Goal: Task Accomplishment & Management: Manage account settings

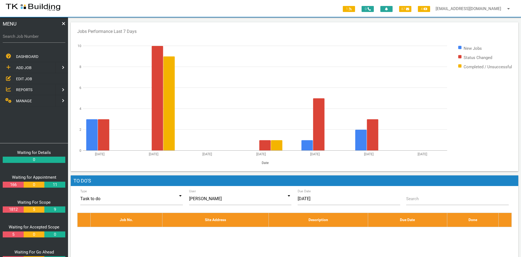
click at [19, 78] on span "EDIT JOB" at bounding box center [24, 79] width 16 height 4
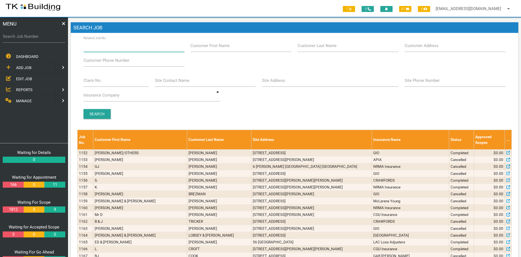
click at [123, 47] on input "Related Job No." at bounding box center [134, 45] width 101 height 13
type input "27931"
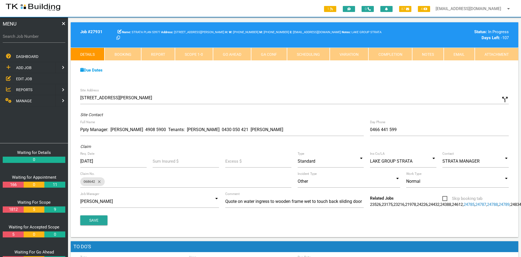
click at [314, 84] on div "Due Dates Waiting for Appointment From [DATE] To [DATE] Waiting For Scope From …" at bounding box center [295, 73] width 448 height 25
click at [421, 55] on link "Notes" at bounding box center [429, 54] width 32 height 13
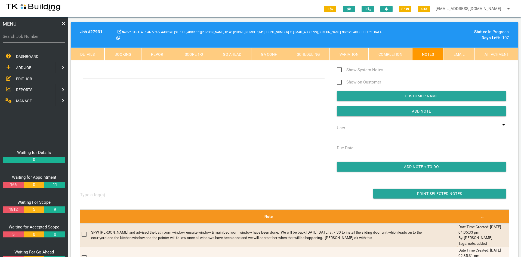
click at [266, 130] on div "Show System Notes Show on Customer Customer Name Add Note User TKB JobTracking …" at bounding box center [295, 122] width 436 height 111
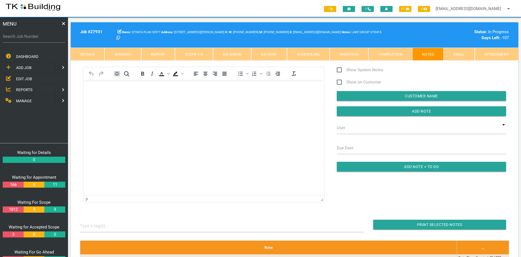
click at [231, 105] on html at bounding box center [204, 92] width 241 height 25
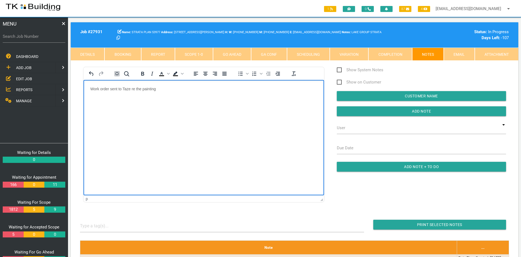
click at [218, 105] on html "Work order sent to Taze re the painting" at bounding box center [204, 92] width 241 height 25
click at [434, 111] on input "Add Note" at bounding box center [421, 111] width 169 height 10
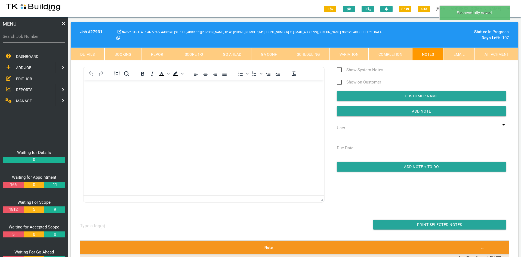
click at [270, 105] on html at bounding box center [204, 92] width 241 height 25
